Goal: Transaction & Acquisition: Obtain resource

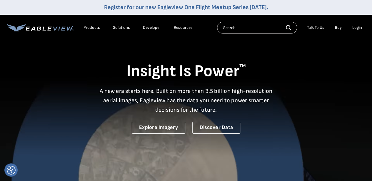
click at [356, 28] on div "Login" at bounding box center [358, 27] width 10 height 5
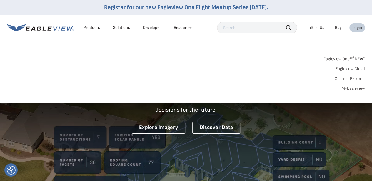
click at [352, 89] on link "MyEagleview" at bounding box center [354, 88] width 24 height 5
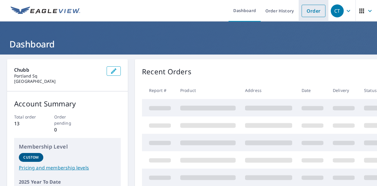
click at [308, 17] on li "Order" at bounding box center [313, 10] width 30 height 21
click at [306, 11] on link "Order" at bounding box center [313, 11] width 24 height 12
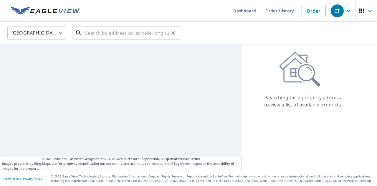
click at [102, 39] on input "text" at bounding box center [127, 33] width 84 height 16
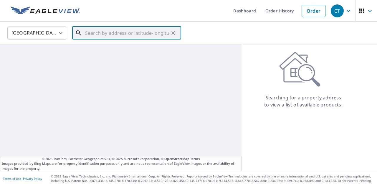
paste input "6509 Timber Wolf Trail"
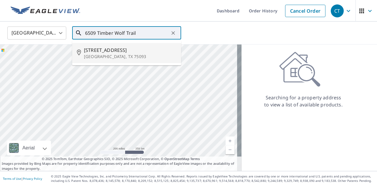
click at [102, 54] on p "[GEOGRAPHIC_DATA], TX 75093" at bounding box center [130, 57] width 92 height 6
type input "[STREET_ADDRESS]"
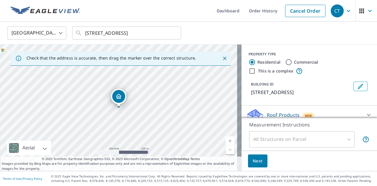
scroll to position [25, 0]
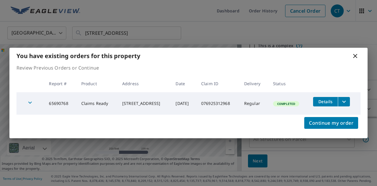
click at [325, 103] on span "Details" at bounding box center [325, 102] width 18 height 6
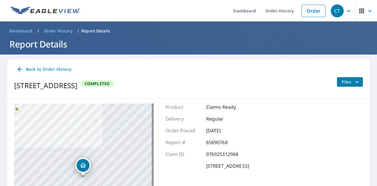
click at [353, 79] on icon "filesDropdownBtn-65690768" at bounding box center [356, 81] width 7 height 7
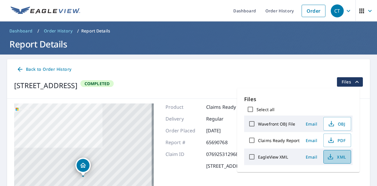
click at [331, 154] on icon "button" at bounding box center [330, 156] width 7 height 7
